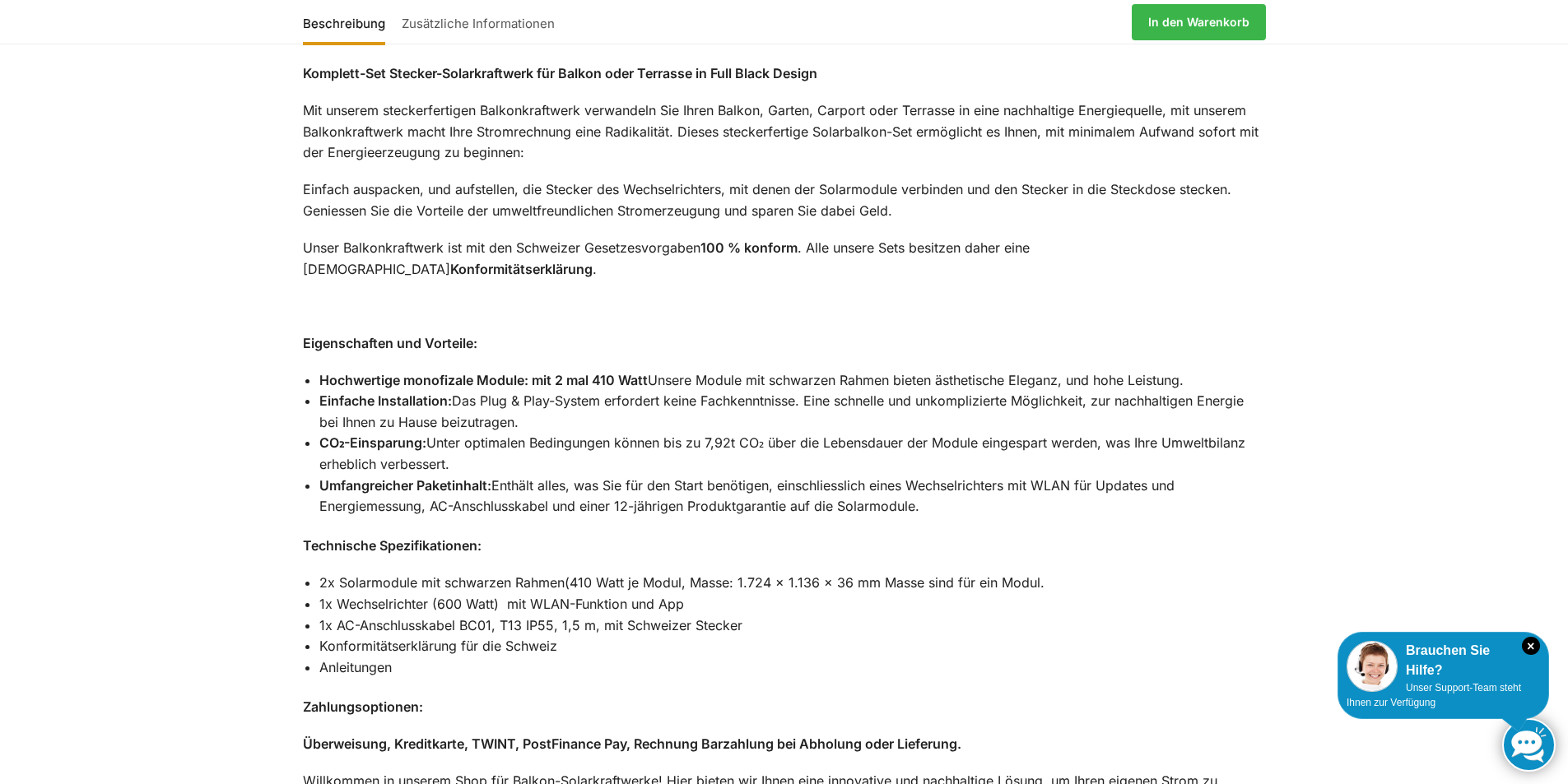
scroll to position [987, 0]
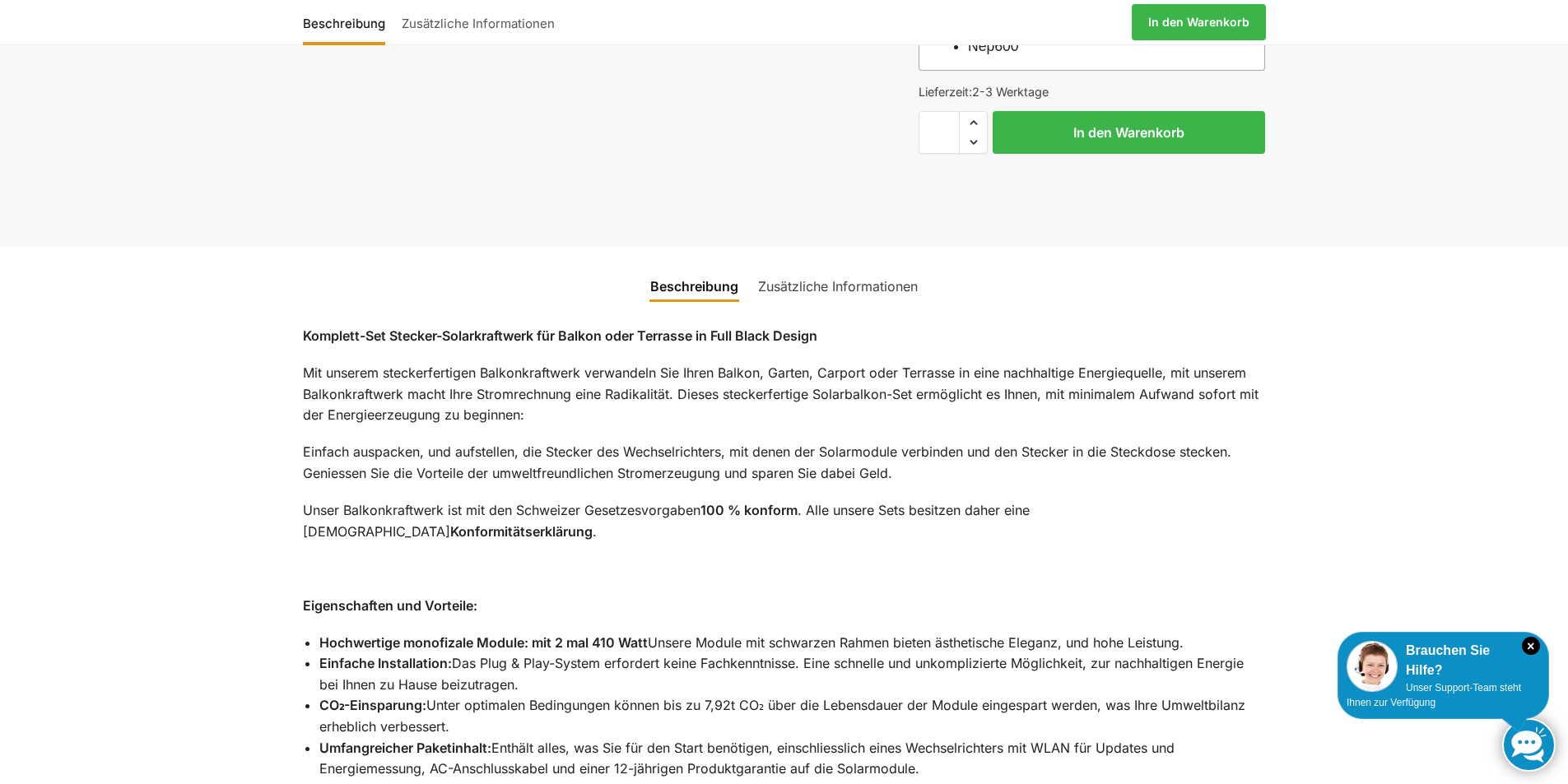
click at [812, 267] on link "Zusätzliche Informationen" at bounding box center [838, 286] width 180 height 39
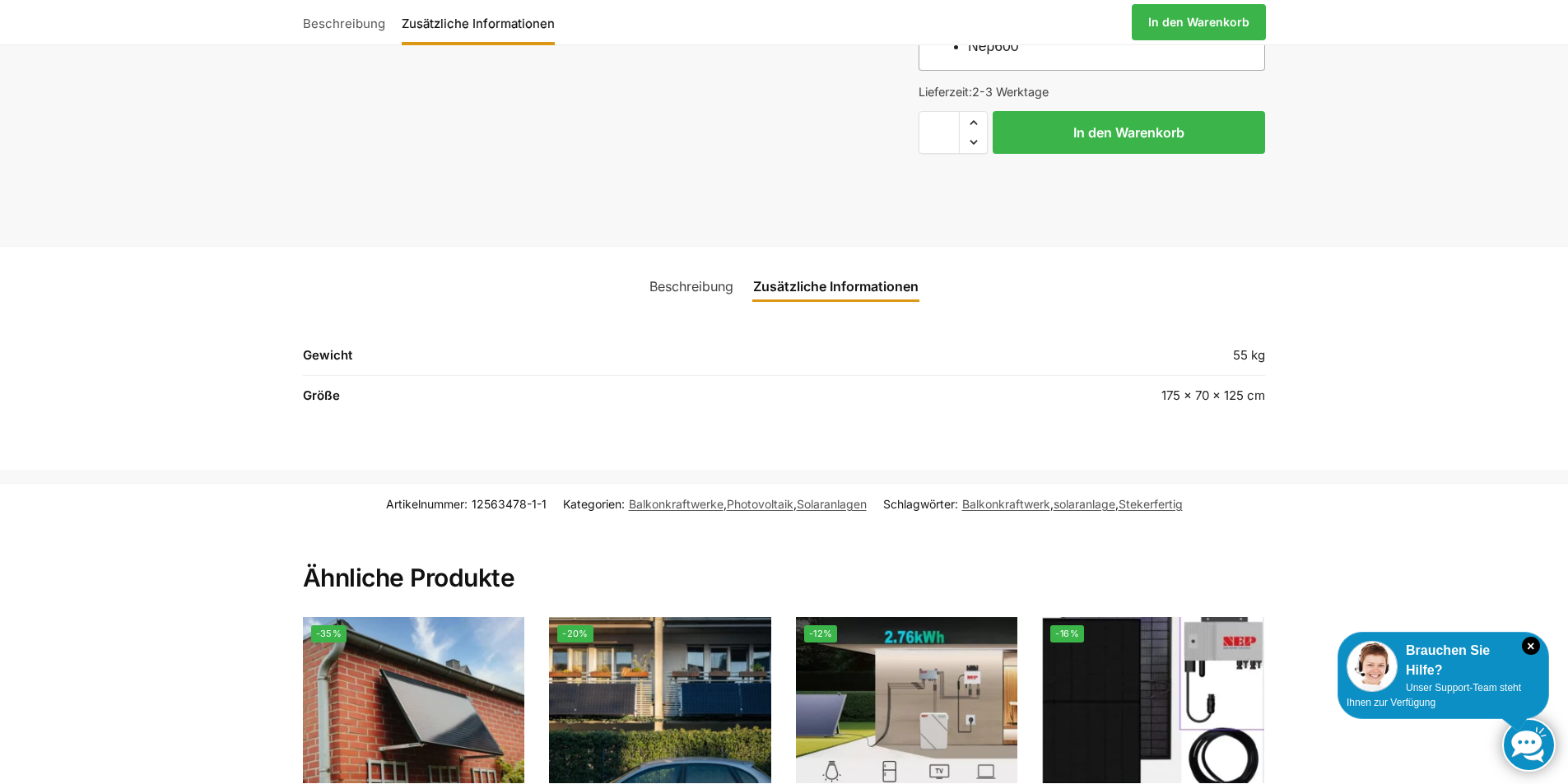
click at [689, 267] on link "Beschreibung" at bounding box center [692, 286] width 104 height 39
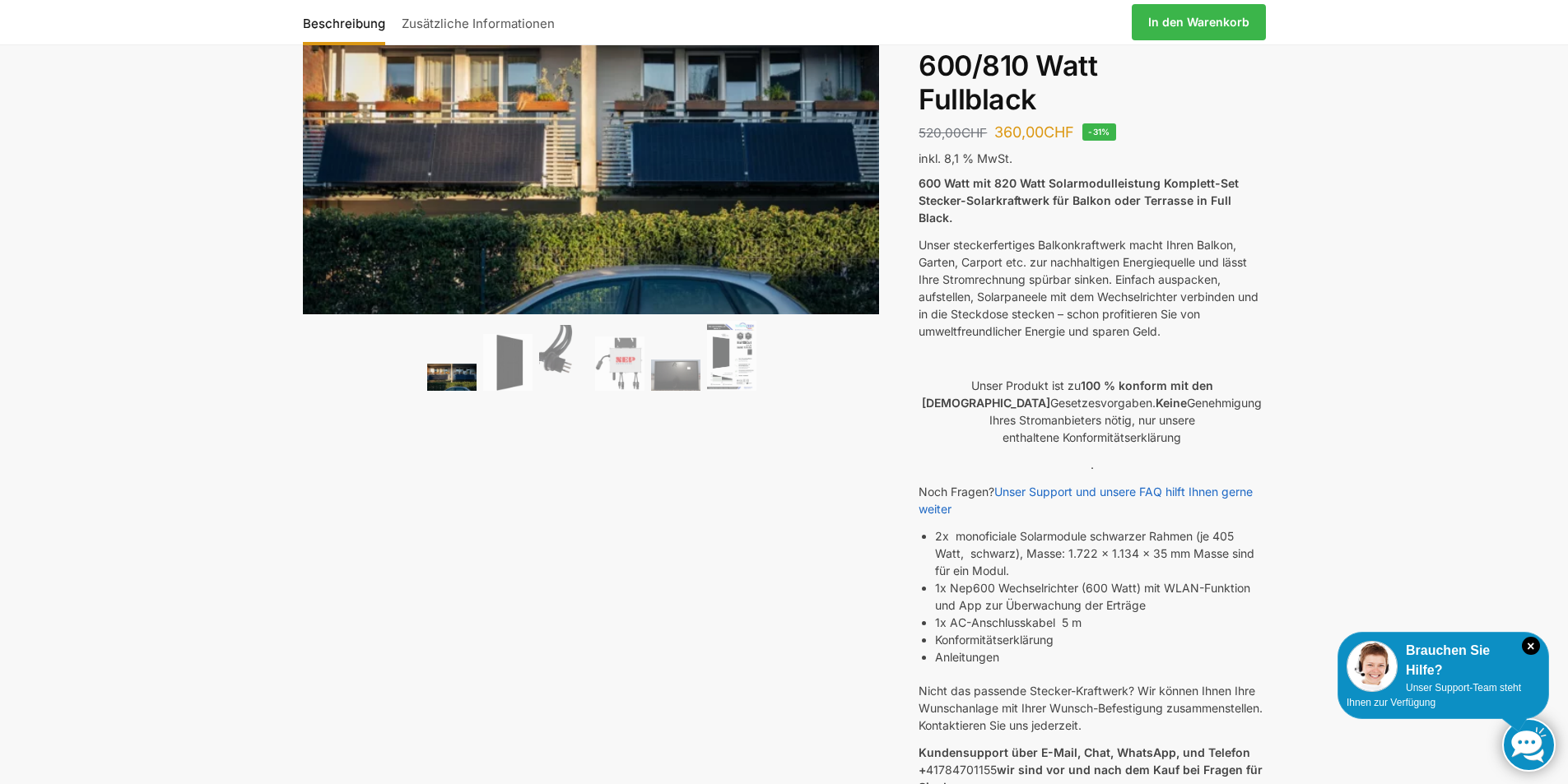
scroll to position [0, 0]
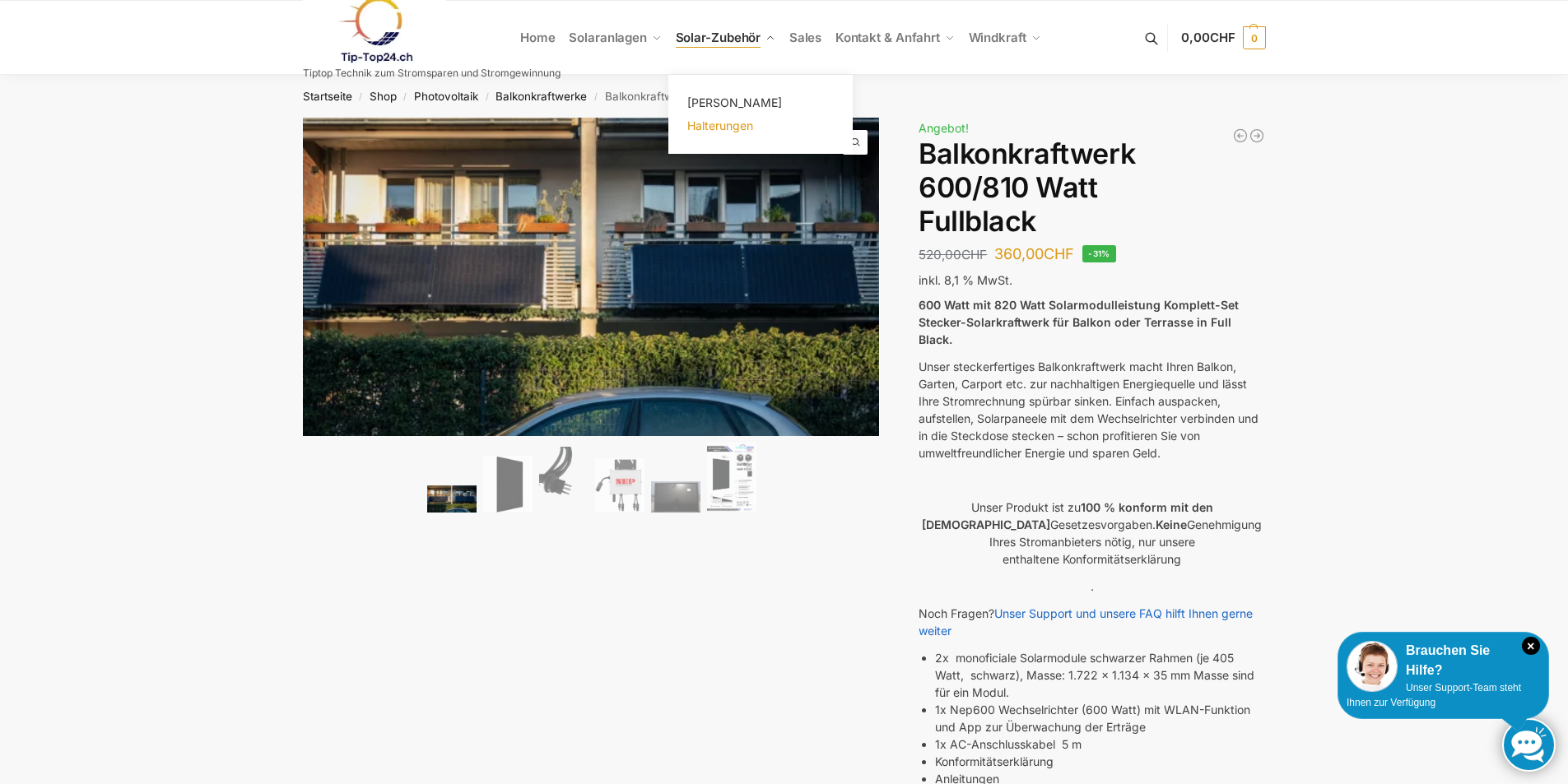
click at [720, 125] on span "Halterungen" at bounding box center [720, 125] width 66 height 14
